Goal: Contribute content

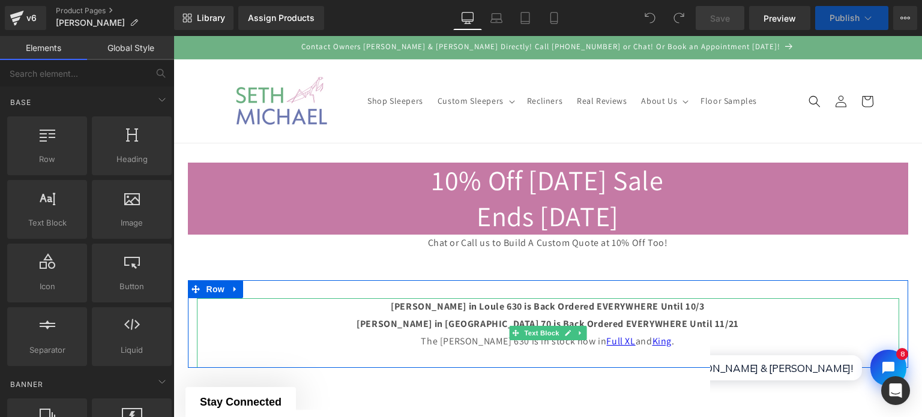
click at [575, 301] on b "[PERSON_NAME] in Loule 630 is Back Ordered EVERYWHERE Until 10/3" at bounding box center [547, 306] width 313 height 13
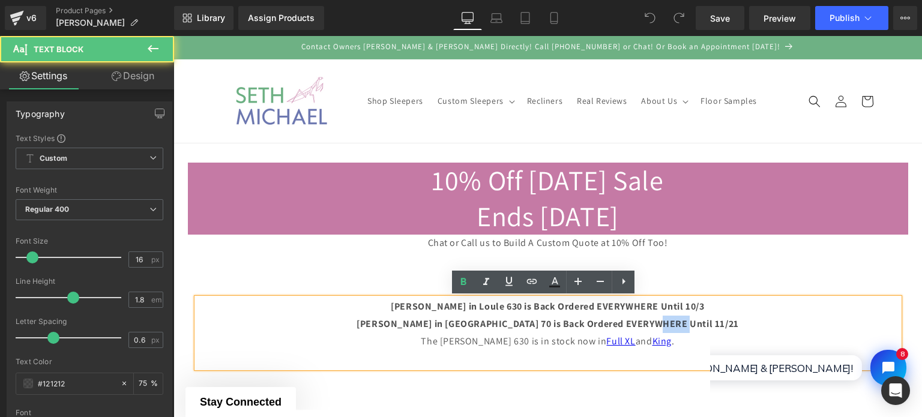
drag, startPoint x: 680, startPoint y: 323, endPoint x: 707, endPoint y: 324, distance: 27.6
click at [707, 324] on p "[PERSON_NAME] in [GEOGRAPHIC_DATA] 70 is Back Ordered EVERYWHERE Until 11/21" at bounding box center [548, 324] width 702 height 17
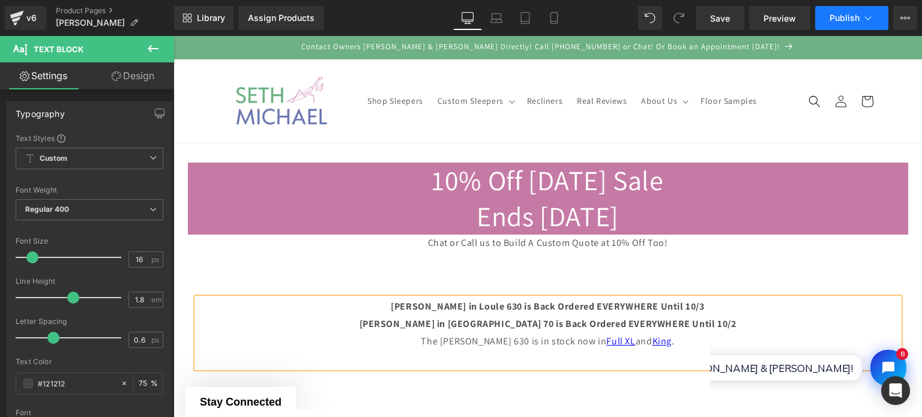
click at [839, 15] on span "Publish" at bounding box center [844, 18] width 30 height 10
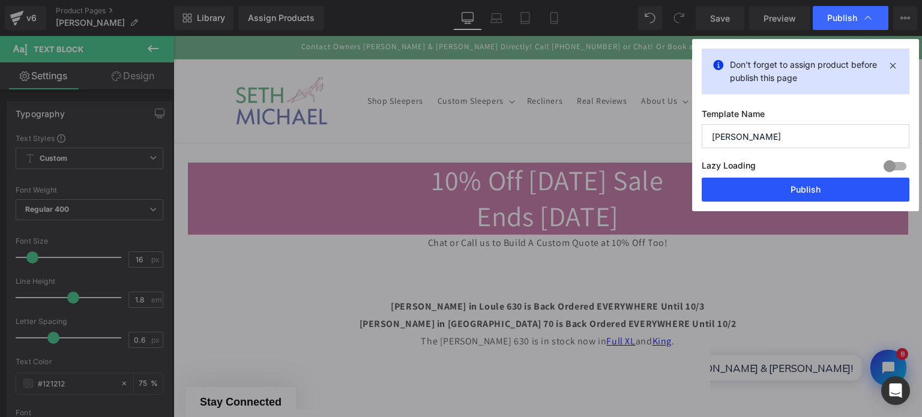
drag, startPoint x: 815, startPoint y: 181, endPoint x: 644, endPoint y: 145, distance: 174.6
click at [815, 181] on button "Publish" at bounding box center [805, 190] width 208 height 24
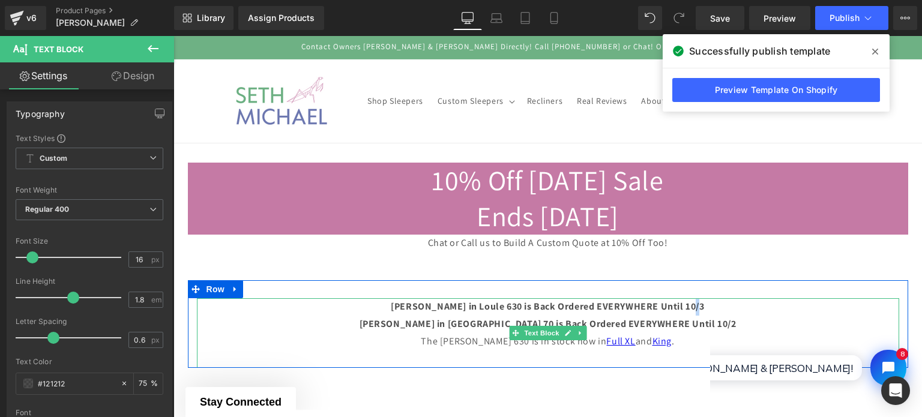
click at [692, 307] on b "[PERSON_NAME] in Loule 630 is Back Ordered EVERYWHERE Until 10/3" at bounding box center [547, 306] width 313 height 13
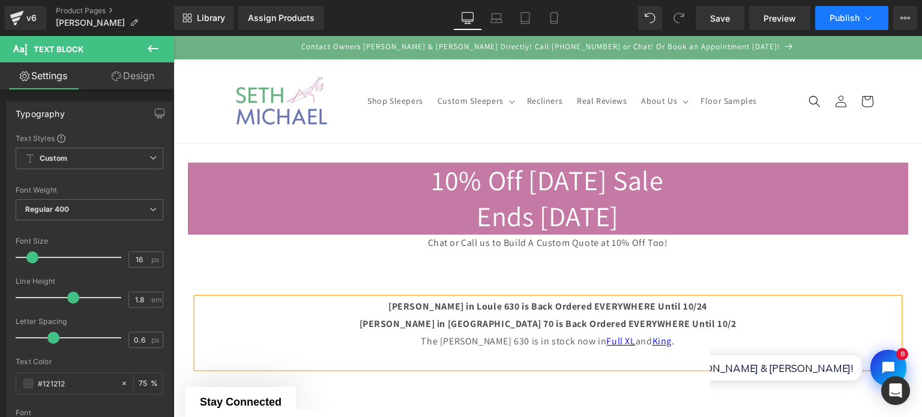
click at [838, 17] on span "Publish" at bounding box center [844, 18] width 30 height 10
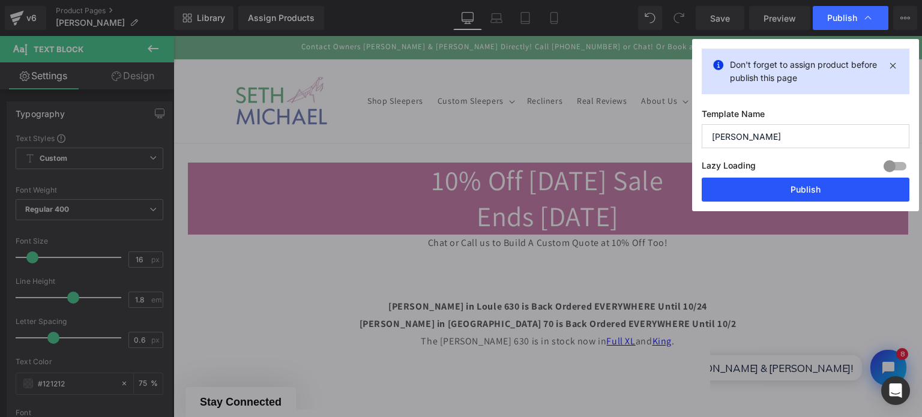
click at [835, 187] on button "Publish" at bounding box center [805, 190] width 208 height 24
